Goal: Information Seeking & Learning: Understand process/instructions

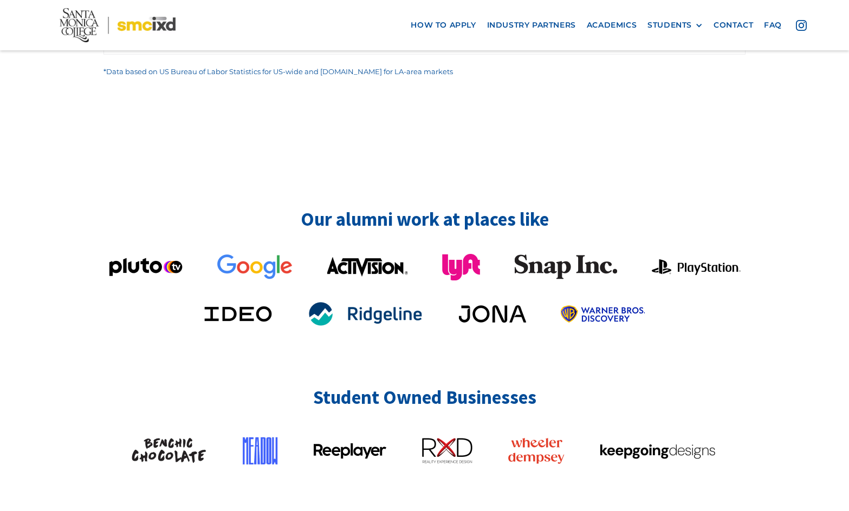
scroll to position [2383, 0]
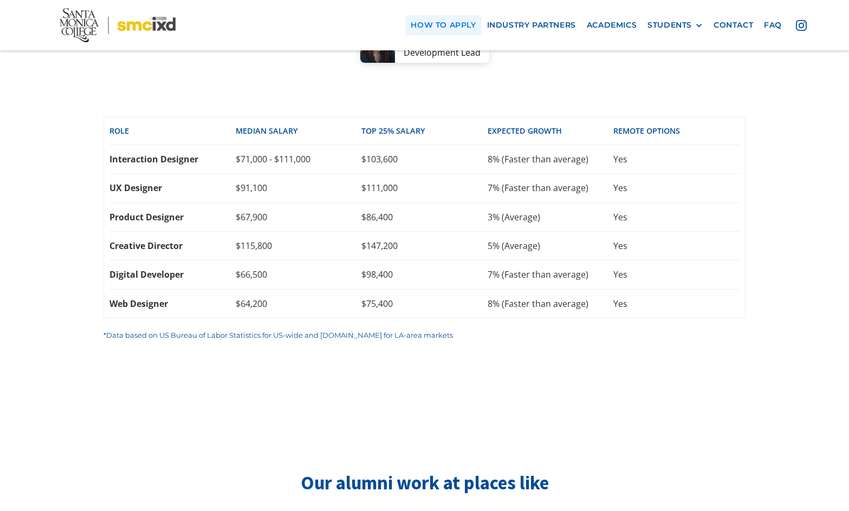
click at [452, 23] on link "how to apply" at bounding box center [443, 25] width 76 height 20
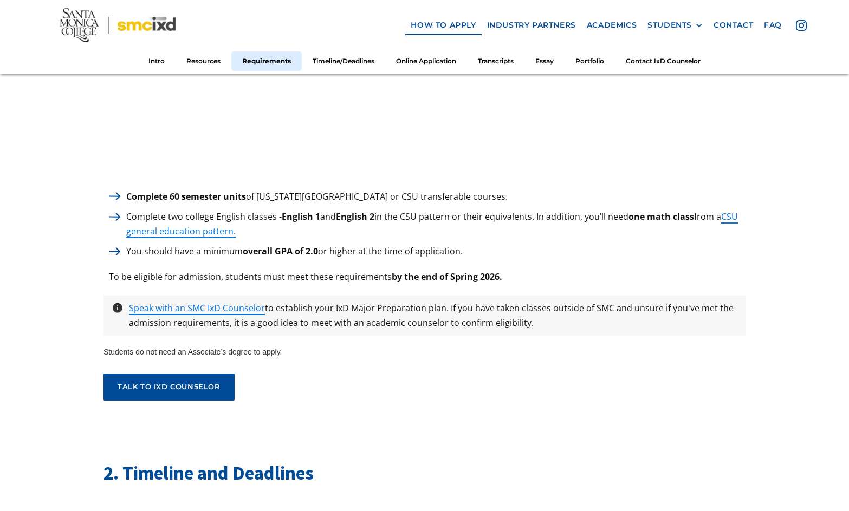
scroll to position [1516, 0]
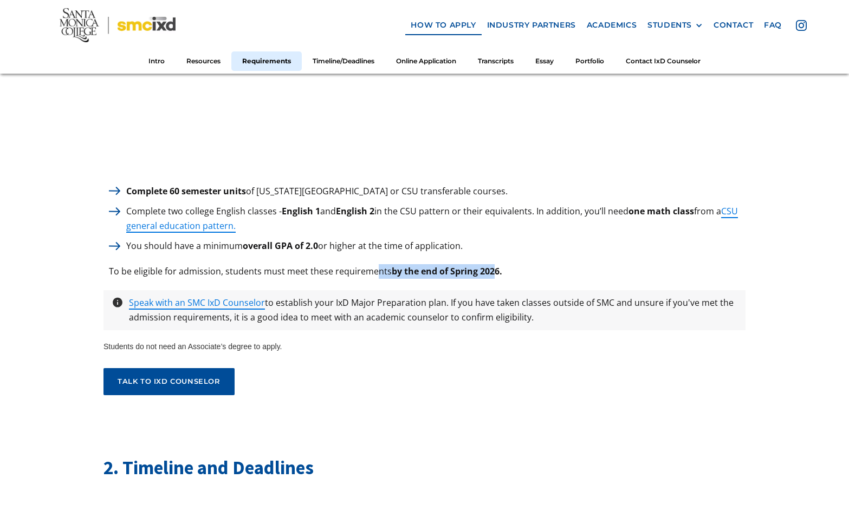
drag, startPoint x: 377, startPoint y: 270, endPoint x: 500, endPoint y: 266, distance: 123.5
click at [496, 265] on p "To be eligible for admission, students must meet these requirements by the end …" at bounding box center [305, 271] width 404 height 15
click at [500, 266] on p "To be eligible for admission, students must meet these requirements by the end …" at bounding box center [305, 271] width 404 height 15
drag, startPoint x: 504, startPoint y: 266, endPoint x: 250, endPoint y: 260, distance: 253.5
click at [250, 264] on p "To be eligible for admission, students must meet these requirements by the end …" at bounding box center [305, 271] width 404 height 15
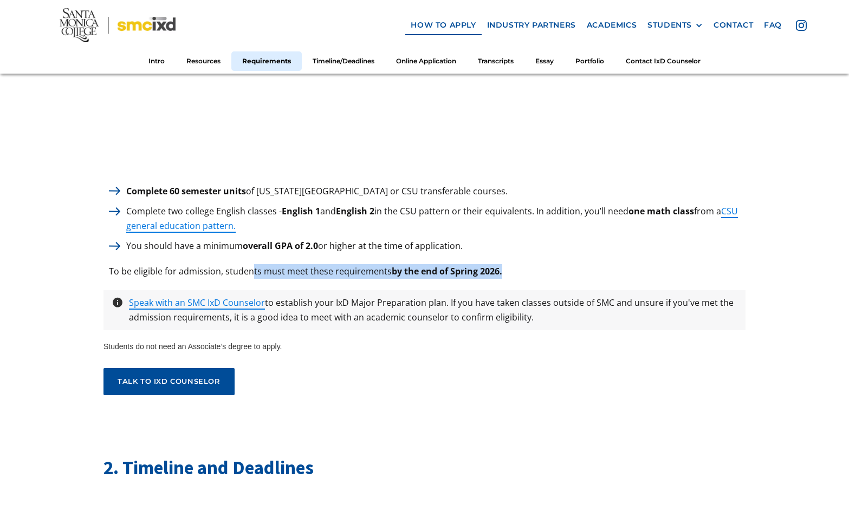
click at [252, 264] on p "To be eligible for admission, students must meet these requirements by the end …" at bounding box center [305, 271] width 404 height 15
click at [317, 264] on p "To be eligible for admission, students must meet these requirements by the end …" at bounding box center [305, 271] width 404 height 15
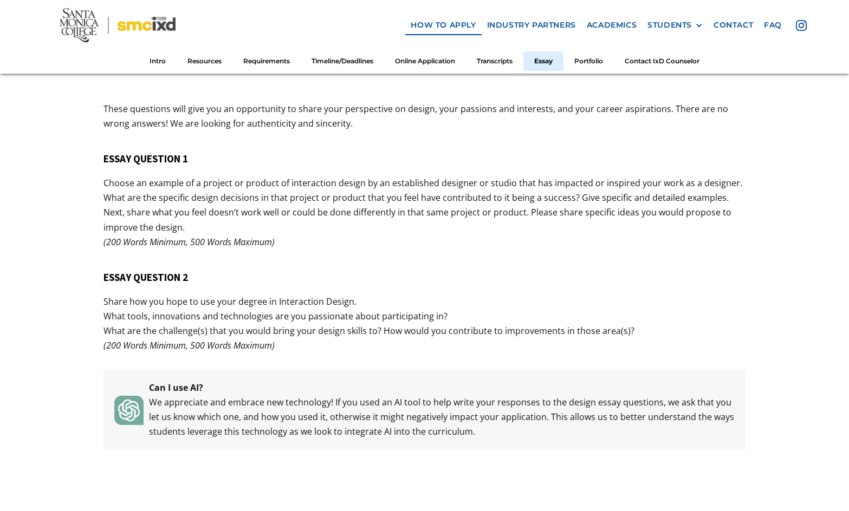
scroll to position [4062, 0]
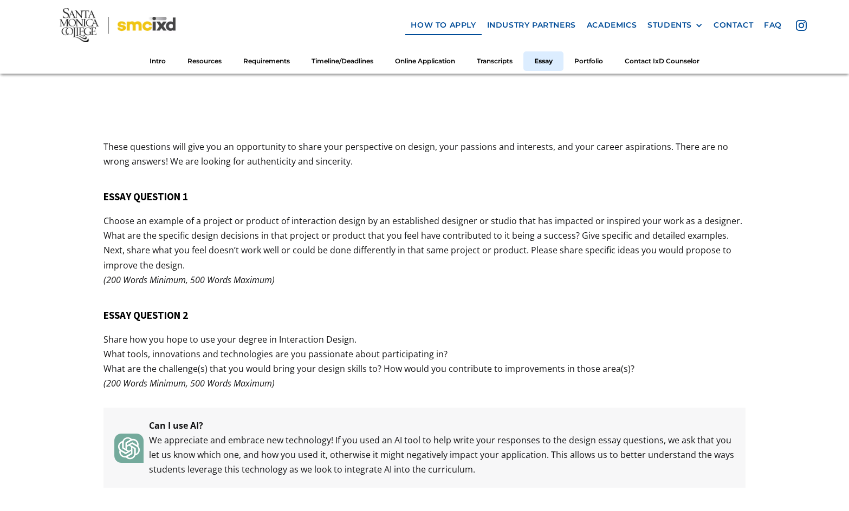
drag, startPoint x: 596, startPoint y: 45, endPoint x: 593, endPoint y: 50, distance: 5.9
click at [596, 45] on nav "how to apply industry partners Academics STUDENTS PROspective Students GRAD SHO…" at bounding box center [424, 37] width 849 height 74
click at [589, 60] on link "Portfolio" at bounding box center [588, 61] width 50 height 20
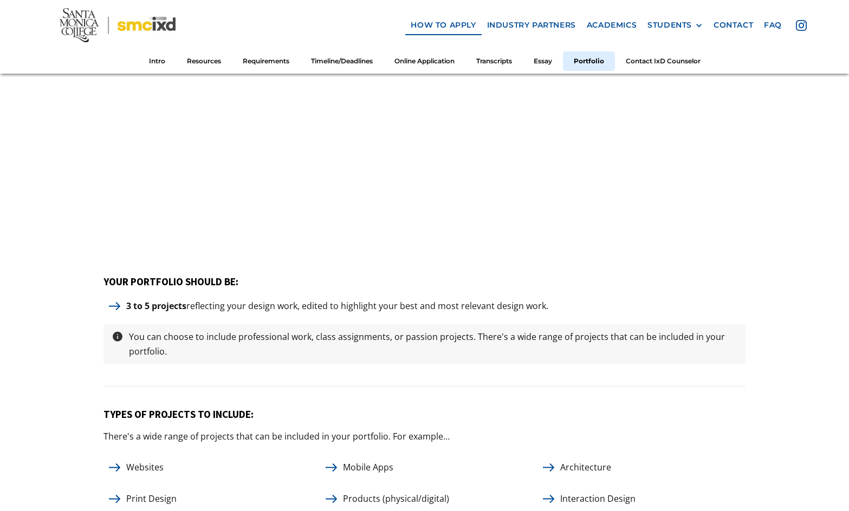
scroll to position [4825, 0]
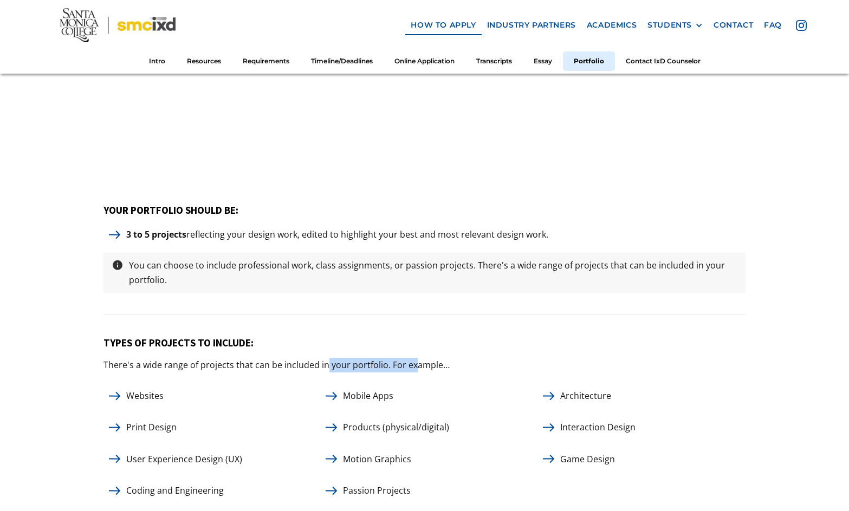
drag, startPoint x: 414, startPoint y: 363, endPoint x: 403, endPoint y: 366, distance: 11.8
click at [330, 363] on p "There's a wide range of projects that can be included in your portfolio. For ex…" at bounding box center [276, 365] width 346 height 15
drag, startPoint x: 403, startPoint y: 366, endPoint x: 500, endPoint y: 304, distance: 115.4
click at [405, 366] on p "There's a wide range of projects that can be included in your portfolio. For ex…" at bounding box center [276, 365] width 346 height 15
click at [387, 360] on p "There's a wide range of projects that can be included in your portfolio. For ex…" at bounding box center [276, 365] width 346 height 15
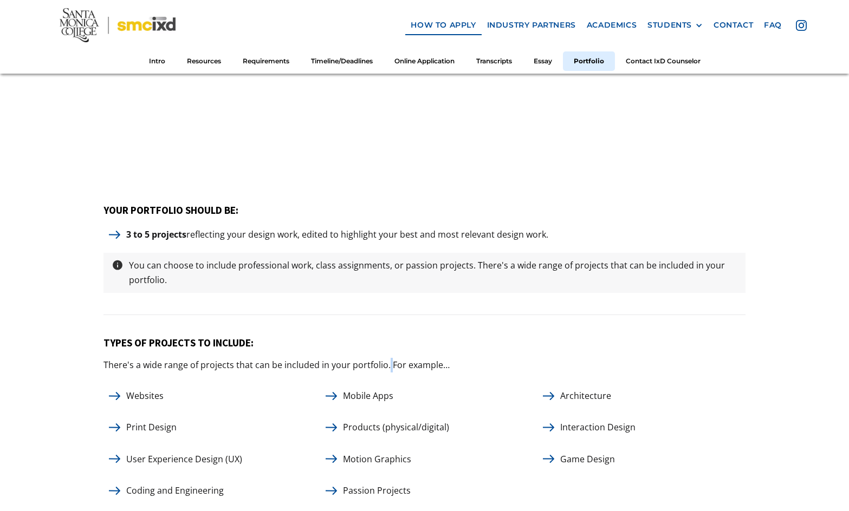
click at [387, 360] on p "There's a wide range of projects that can be included in your portfolio. For ex…" at bounding box center [276, 365] width 346 height 15
click at [226, 369] on div "TYPES OF PROJECTS TO INCLUDE: There's a wide range of projects that can be incl…" at bounding box center [424, 430] width 642 height 186
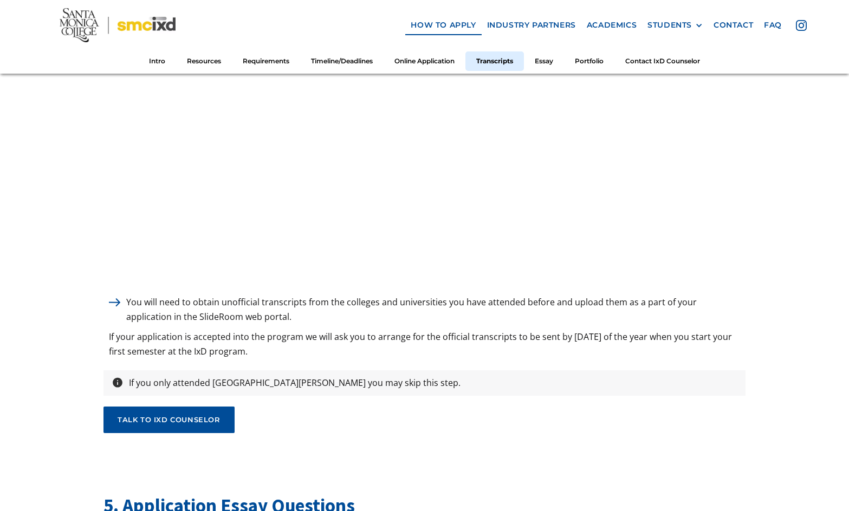
scroll to position [3309, 0]
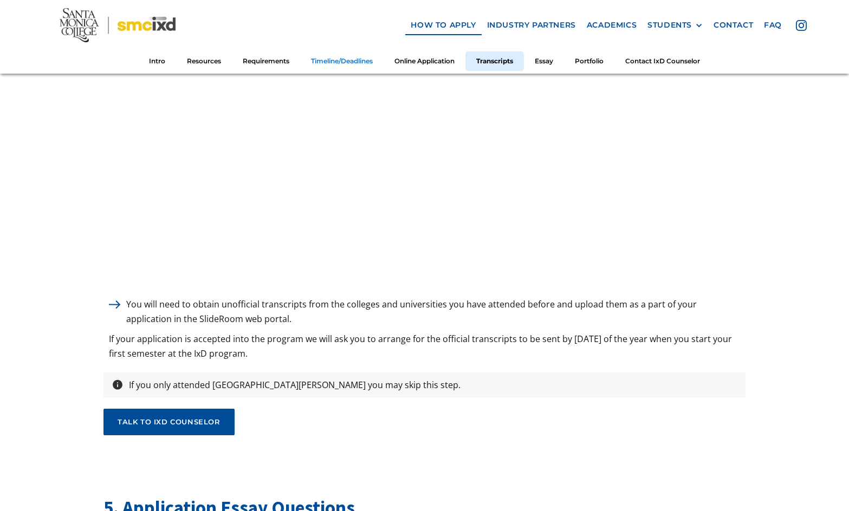
click at [322, 60] on link "Timeline/Deadlines" at bounding box center [341, 61] width 83 height 20
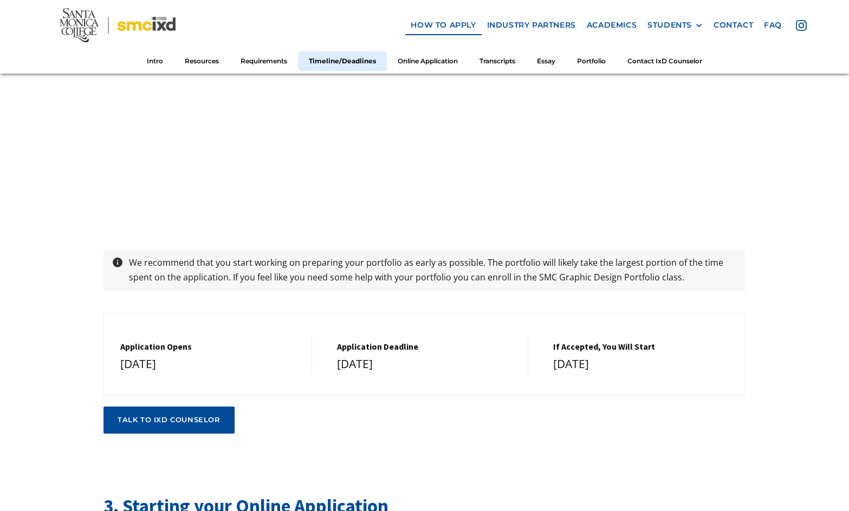
scroll to position [2118, 0]
click at [401, 290] on div "2. Timeline and Deadlines We recommend that you start working on preparing your…" at bounding box center [424, 114] width 642 height 641
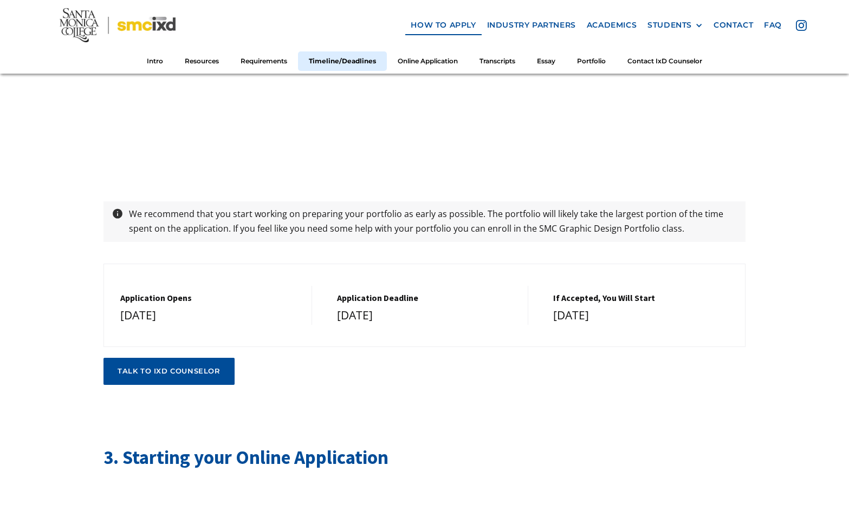
scroll to position [2172, 0]
